Goal: Task Accomplishment & Management: Use online tool/utility

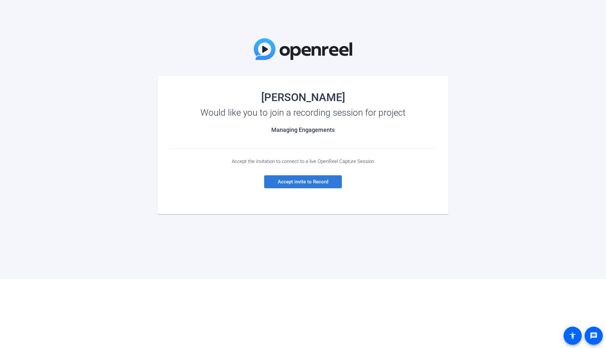
click at [299, 184] on span "Accept invite to Record" at bounding box center [303, 182] width 51 height 6
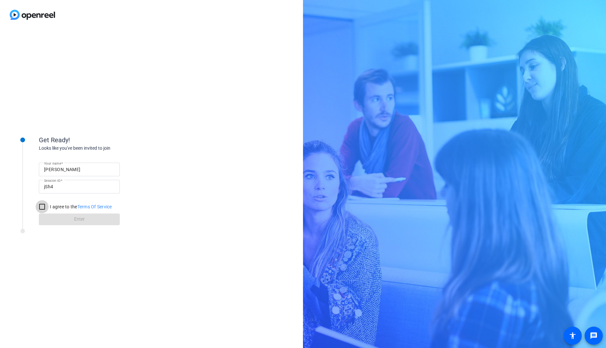
click at [38, 209] on input "I agree to the Terms Of Service" at bounding box center [42, 206] width 13 height 13
checkbox input "true"
click at [57, 216] on span at bounding box center [79, 220] width 81 height 16
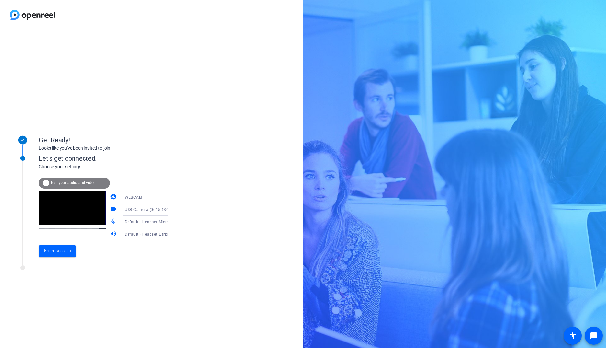
click at [171, 210] on icon at bounding box center [175, 210] width 8 height 8
click at [204, 202] on div at bounding box center [303, 174] width 606 height 348
click at [65, 253] on span "Enter session" at bounding box center [57, 250] width 27 height 7
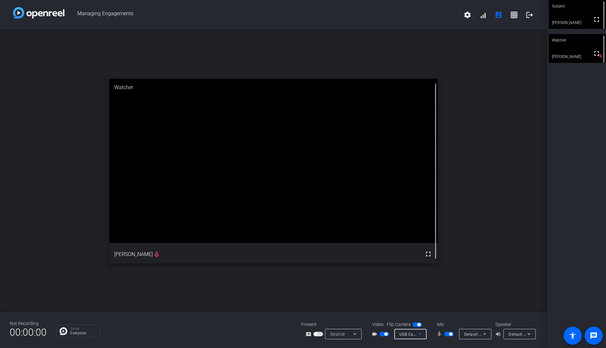
click at [405, 334] on span "USB Camera (0c45:6367)" at bounding box center [424, 333] width 48 height 5
click at [405, 334] on div at bounding box center [303, 174] width 606 height 348
click at [421, 333] on icon at bounding box center [420, 334] width 8 height 8
click at [426, 310] on span "USB Camera (0c45:6367)" at bounding box center [420, 309] width 47 height 8
click at [426, 336] on div "USB Camera (0c45:6367)" at bounding box center [411, 334] width 32 height 10
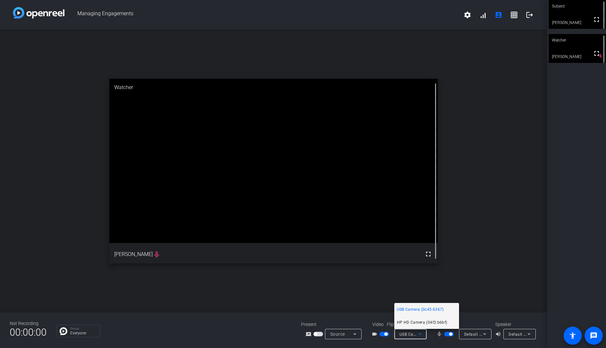
click at [422, 326] on span "HP HD Camera (04f2:b6bf)" at bounding box center [422, 322] width 51 height 8
click at [422, 335] on icon at bounding box center [420, 334] width 8 height 8
click at [421, 305] on span "USB Camera (0c45:6367)" at bounding box center [420, 309] width 47 height 8
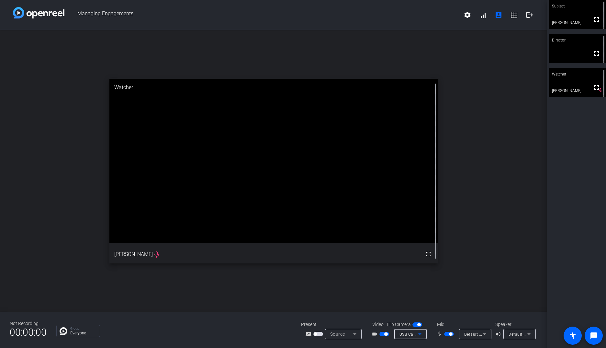
click at [482, 152] on div "open_in_new Watcher fullscreen [PERSON_NAME] mic_none" at bounding box center [273, 171] width 547 height 282
